Goal: Transaction & Acquisition: Subscribe to service/newsletter

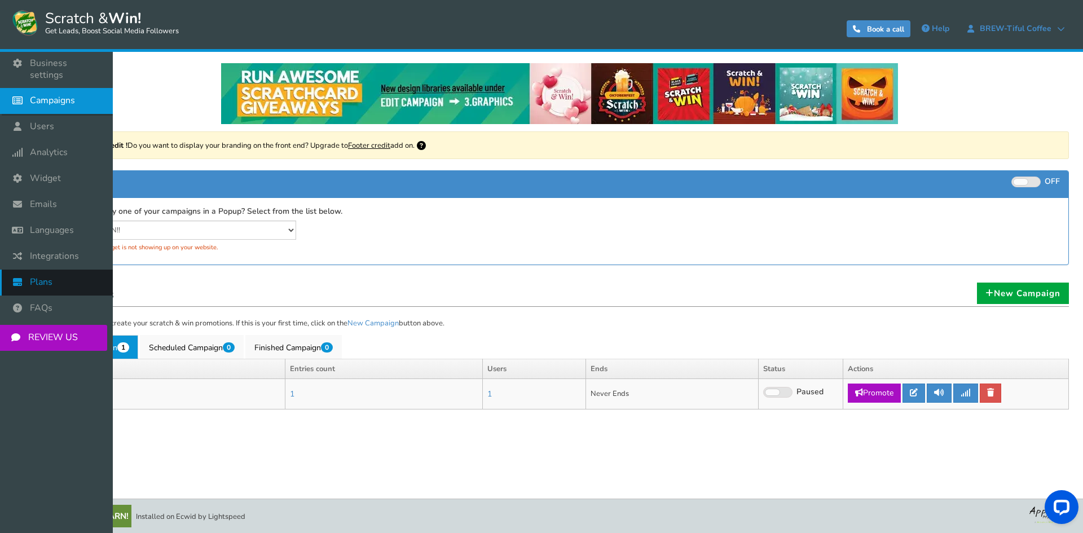
click at [58, 270] on link "Plans" at bounding box center [56, 283] width 113 height 26
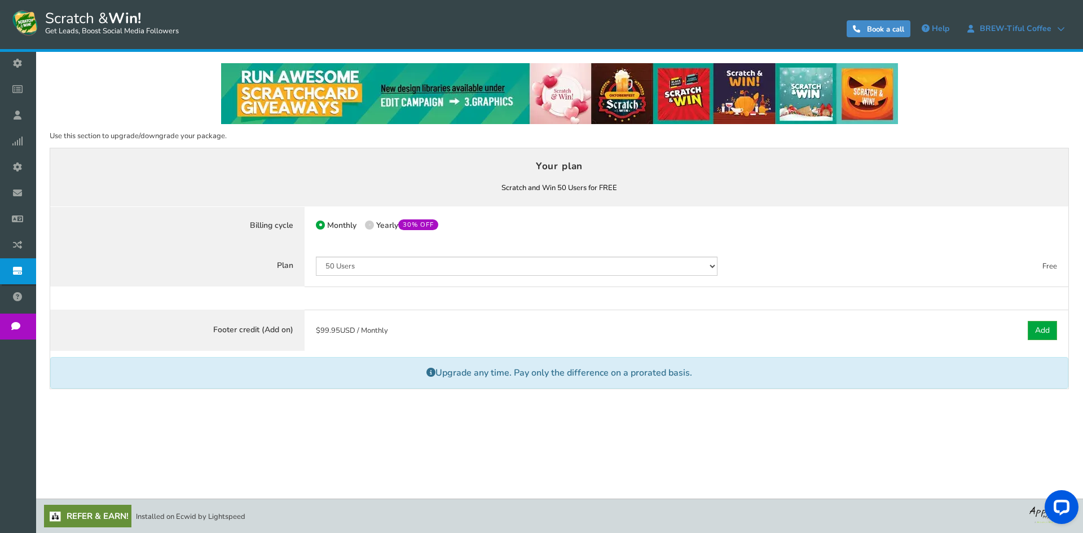
click at [785, 284] on div "$ 0.00 USD / Monthly Paid $0.00 USD / Monthly Paid $ 0.00 USD / Monthly $ 0.00 …" at bounding box center [898, 266] width 339 height 42
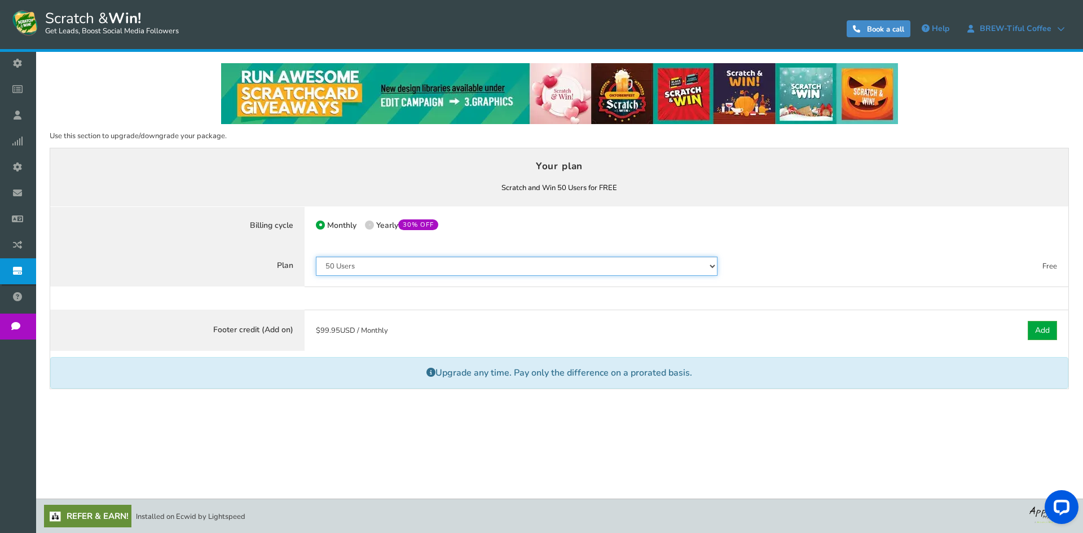
click at [639, 260] on select "50 Users 500 Users 2000 Users 10000 Users 25000 Users Unlimited" at bounding box center [516, 266] width 401 height 19
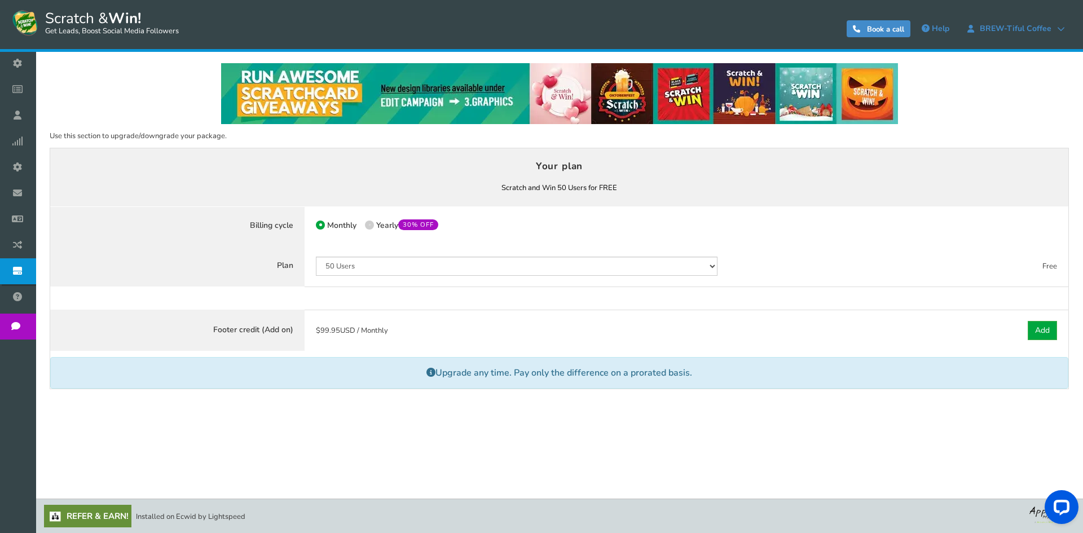
click at [911, 258] on div "$ 0.00 USD / Monthly Paid $0.00 USD / Monthly Paid $ 0.00 USD / Monthly $ 0.00 …" at bounding box center [898, 266] width 339 height 42
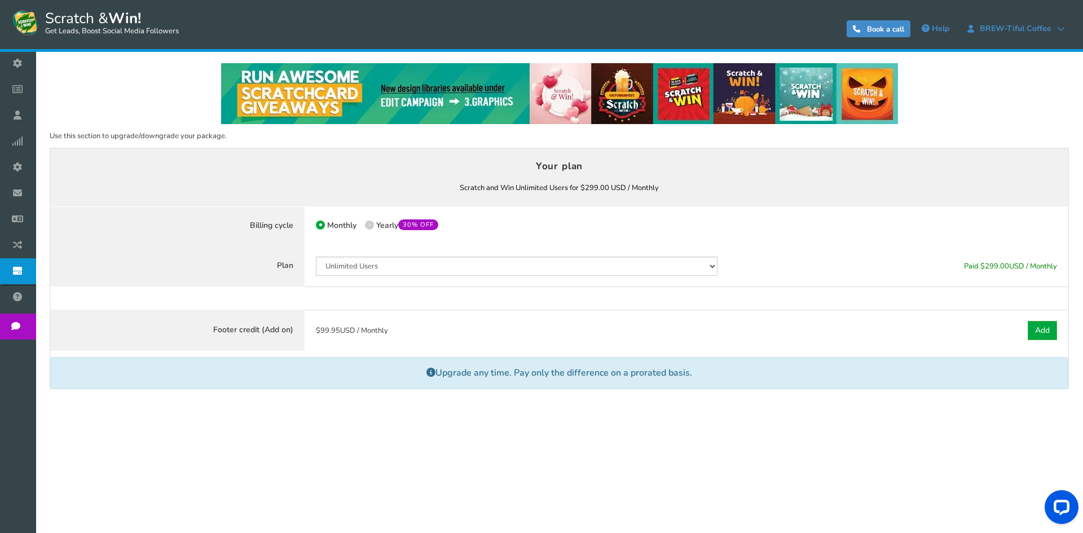
click at [554, 343] on div "$ 99.95 USD / Monthly" at bounding box center [516, 331] width 424 height 42
click at [841, 361] on p "Upgrade any time. Pay only the difference on a prorated basis." at bounding box center [559, 373] width 1018 height 32
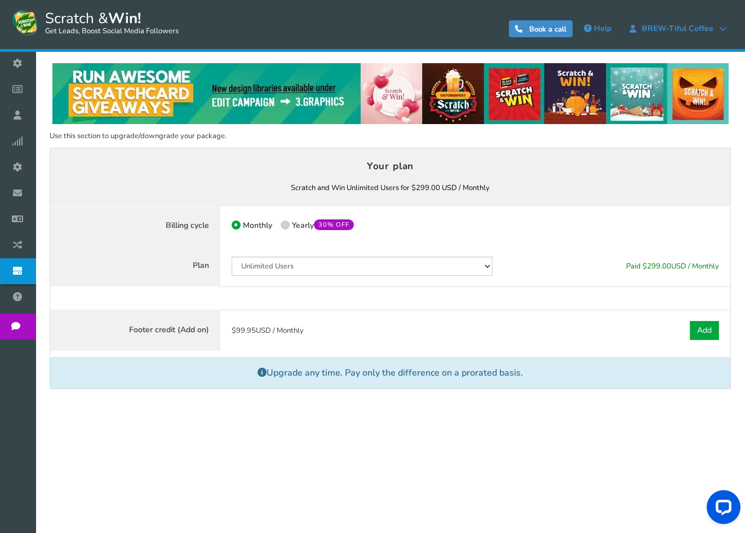
click at [735, 234] on div "NOTE: Scratch and Win plugin is deleted or deactivated. Please check and re-ins…" at bounding box center [390, 261] width 693 height 418
click at [655, 257] on div "$ 299.00 USD / Monthly Paid $299.00 USD / Monthly Paid $ 299.00 USD / Monthly $…" at bounding box center [617, 266] width 227 height 42
click at [557, 356] on div "Footer credit (Add on) Active $ 99.95 USD / Monthly Cancel Add Add Upgrade any …" at bounding box center [391, 350] width 682 height 80
